Goal: Task Accomplishment & Management: Complete application form

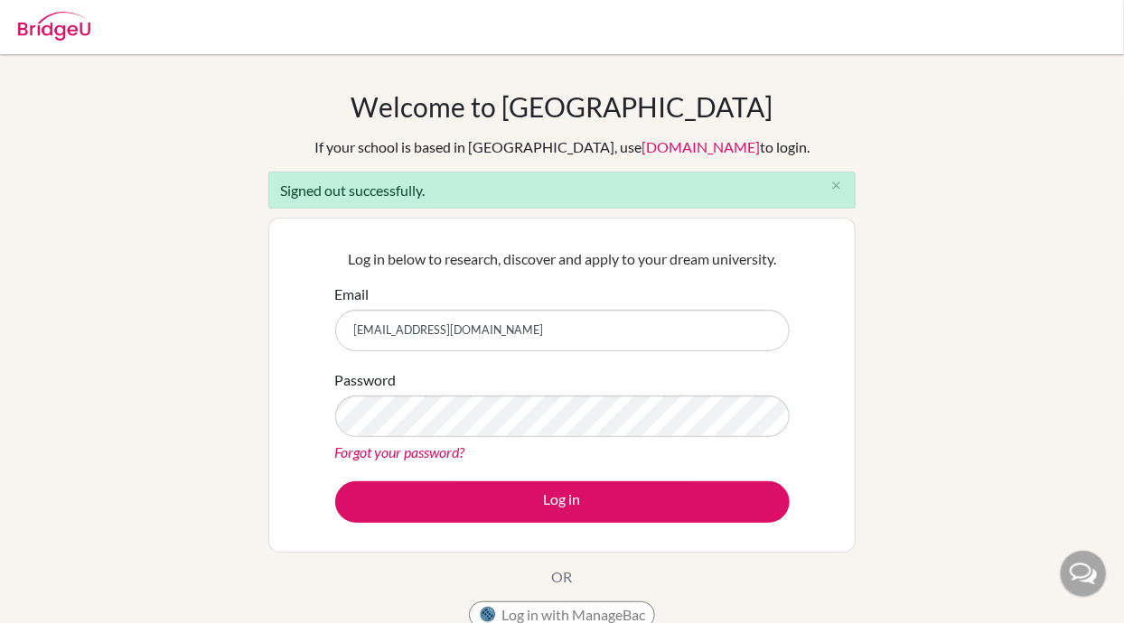
type input "[EMAIL_ADDRESS][DOMAIN_NAME]"
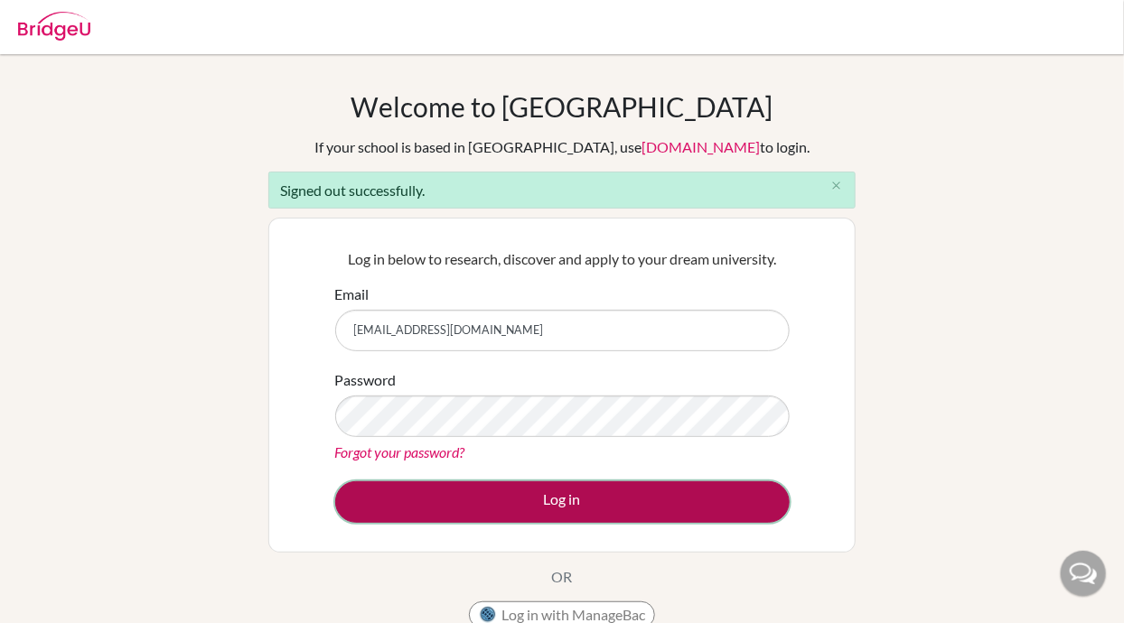
click at [676, 502] on button "Log in" at bounding box center [562, 503] width 455 height 42
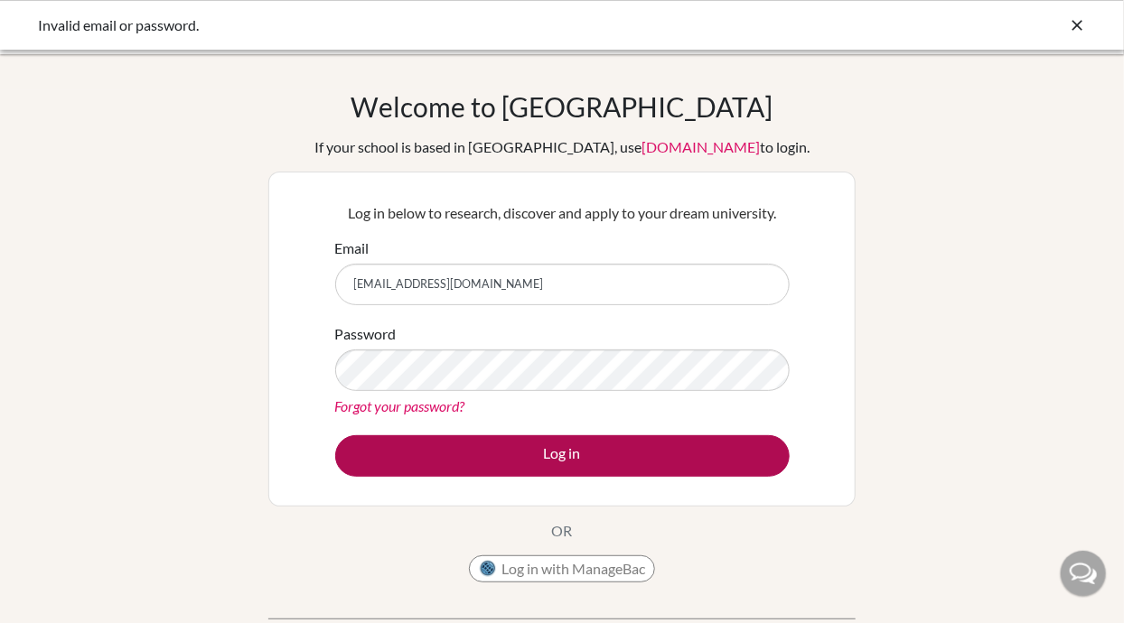
click at [730, 466] on button "Log in" at bounding box center [562, 457] width 455 height 42
